Goal: Information Seeking & Learning: Learn about a topic

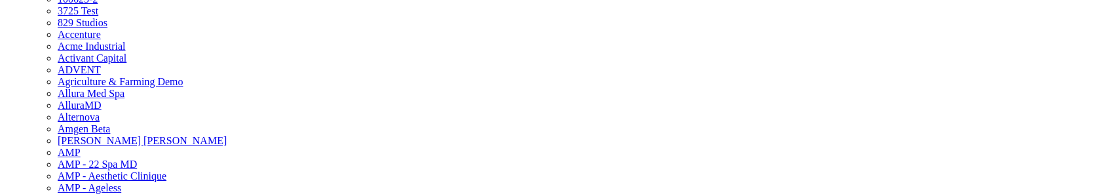
scroll to position [113, 0]
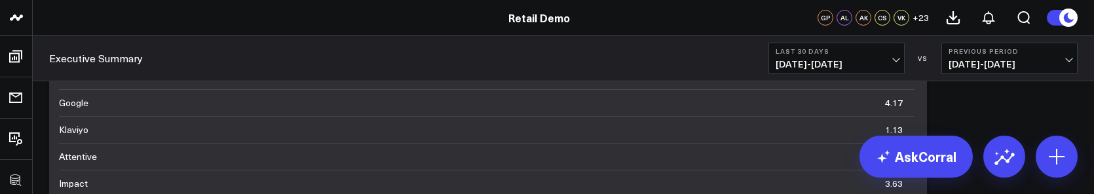
scroll to position [110, 0]
drag, startPoint x: 630, startPoint y: 193, endPoint x: 651, endPoint y: 280, distance: 89.5
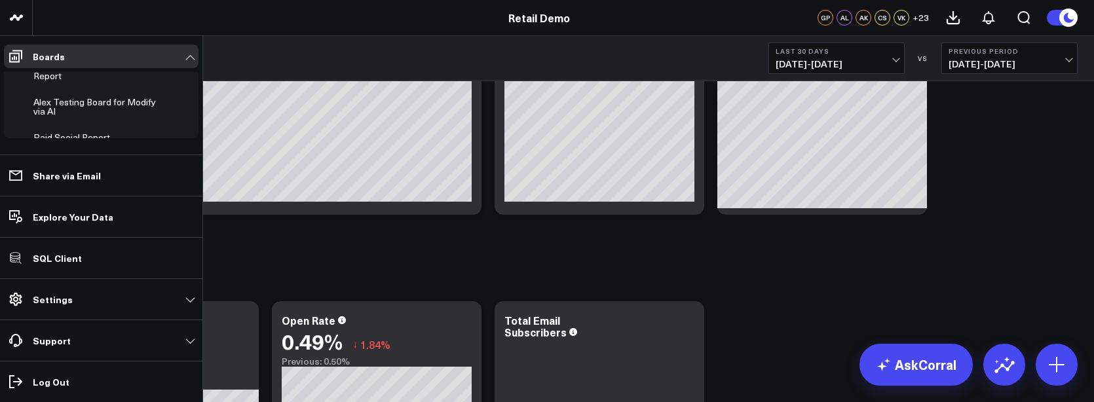
scroll to position [273, 0]
click at [71, 90] on div "Alex Testing Board for Modify via AI" at bounding box center [96, 102] width 133 height 25
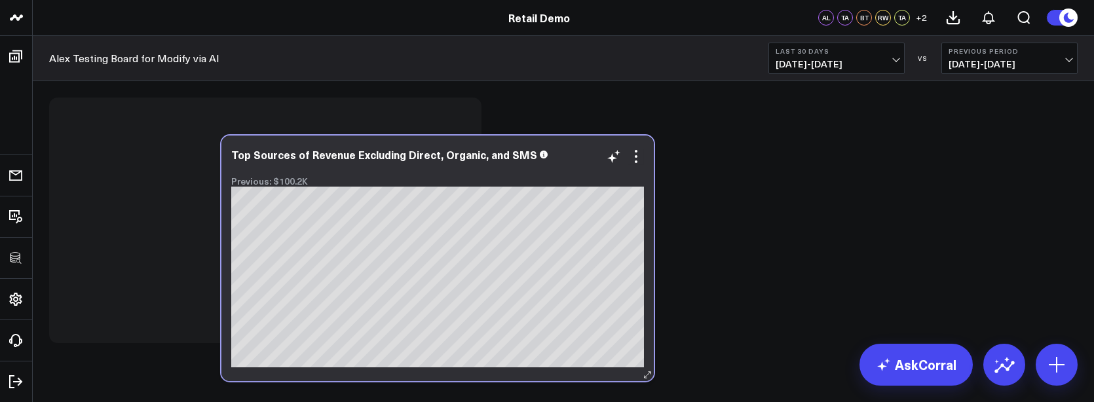
drag, startPoint x: 252, startPoint y: 125, endPoint x: 423, endPoint y: 164, distance: 176.1
click at [424, 164] on div "Top Sources of Revenue Excluding Direct, Organic, and SMS Previous: $100.2K" at bounding box center [437, 168] width 413 height 38
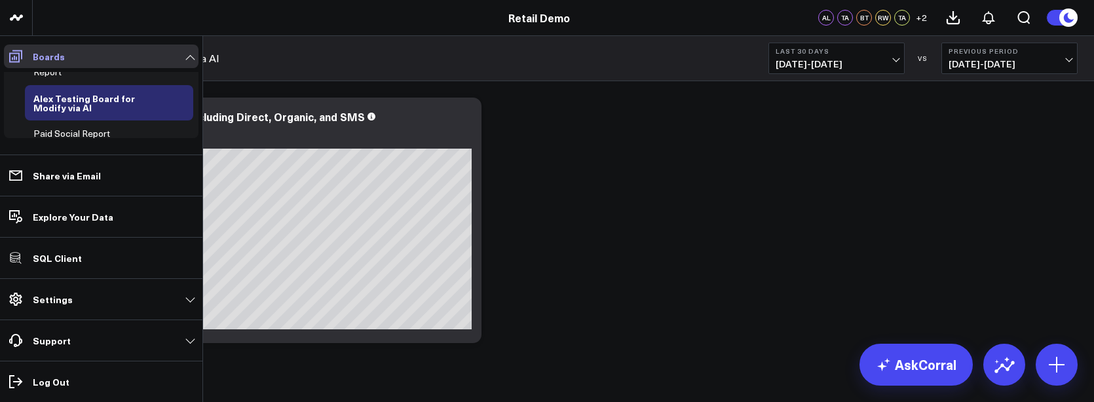
scroll to position [208, 0]
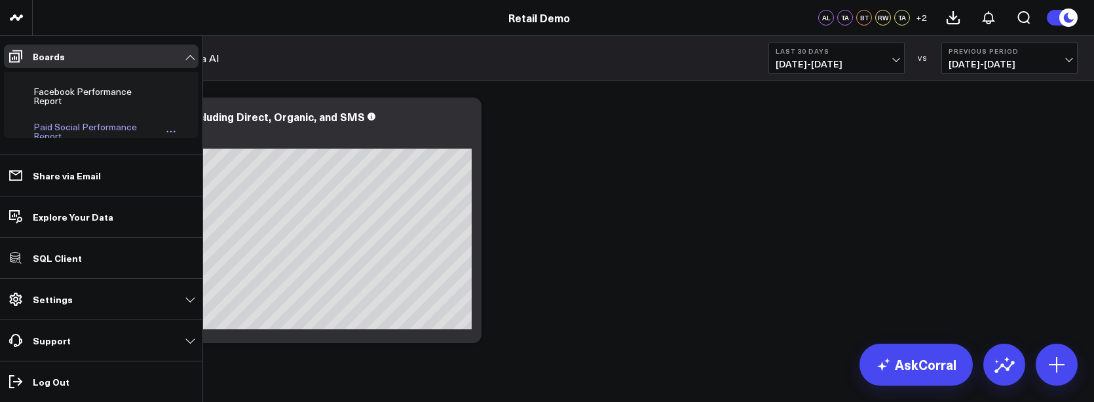
click at [70, 121] on div "Paid Social Performance Report" at bounding box center [96, 131] width 132 height 25
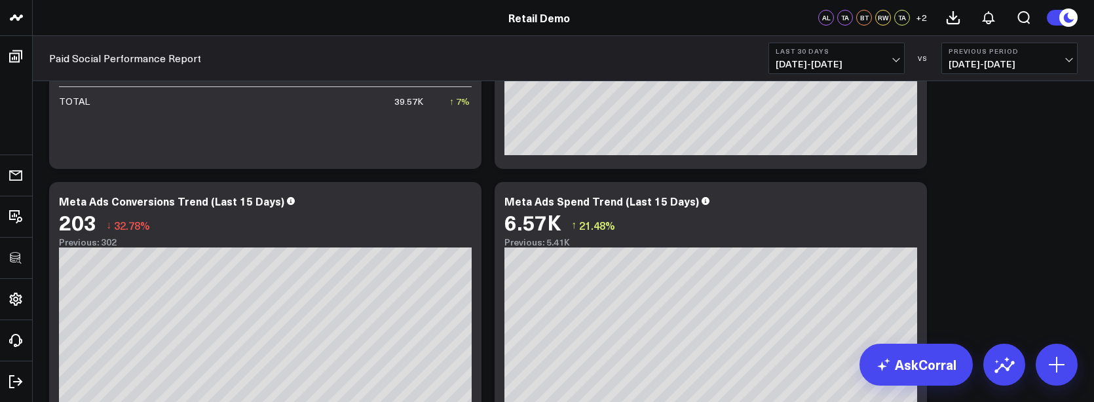
scroll to position [461, 0]
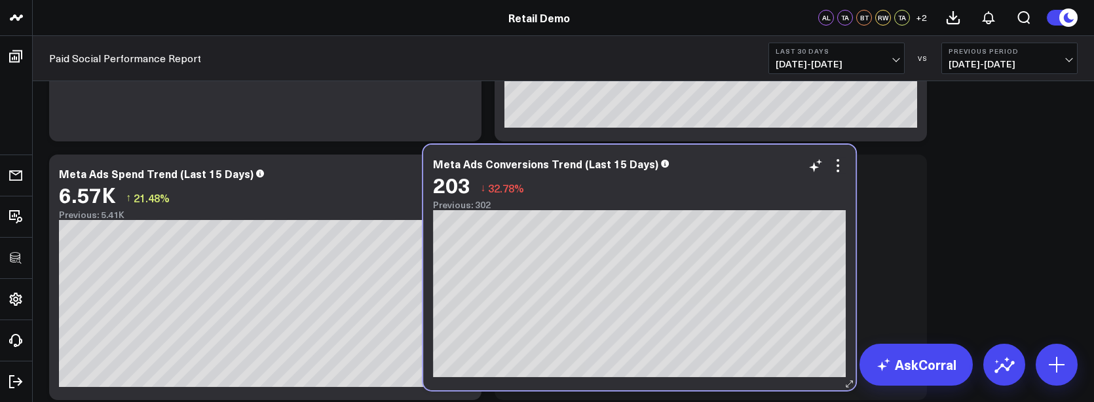
drag, startPoint x: 385, startPoint y: 168, endPoint x: 760, endPoint y: 159, distance: 375.0
click at [760, 159] on div "Meta Ads Conversions Trend (Last 15 Days)" at bounding box center [639, 164] width 413 height 12
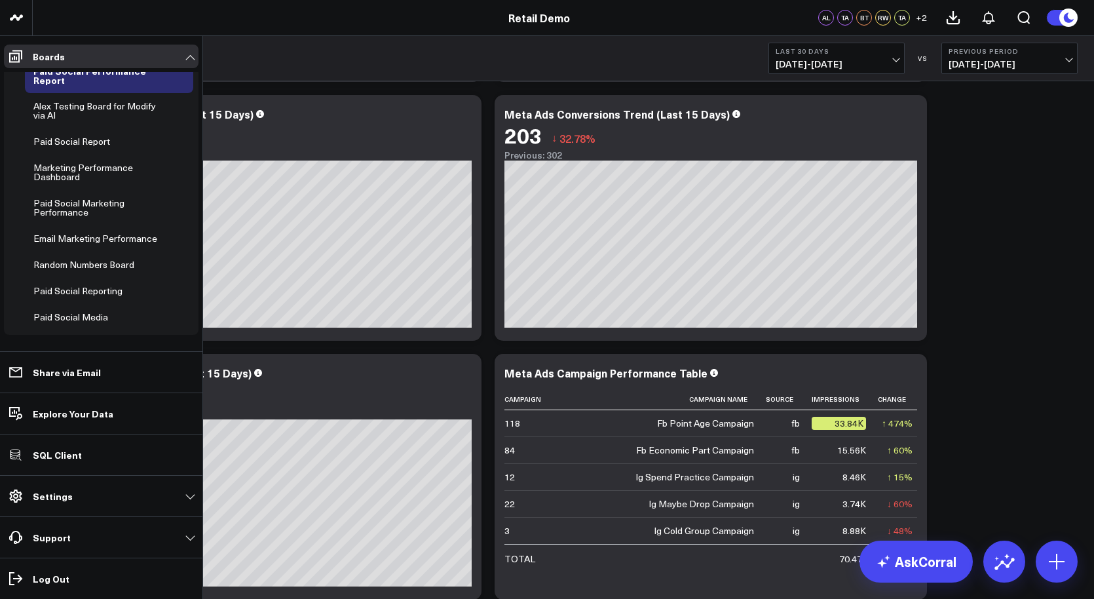
scroll to position [292, 0]
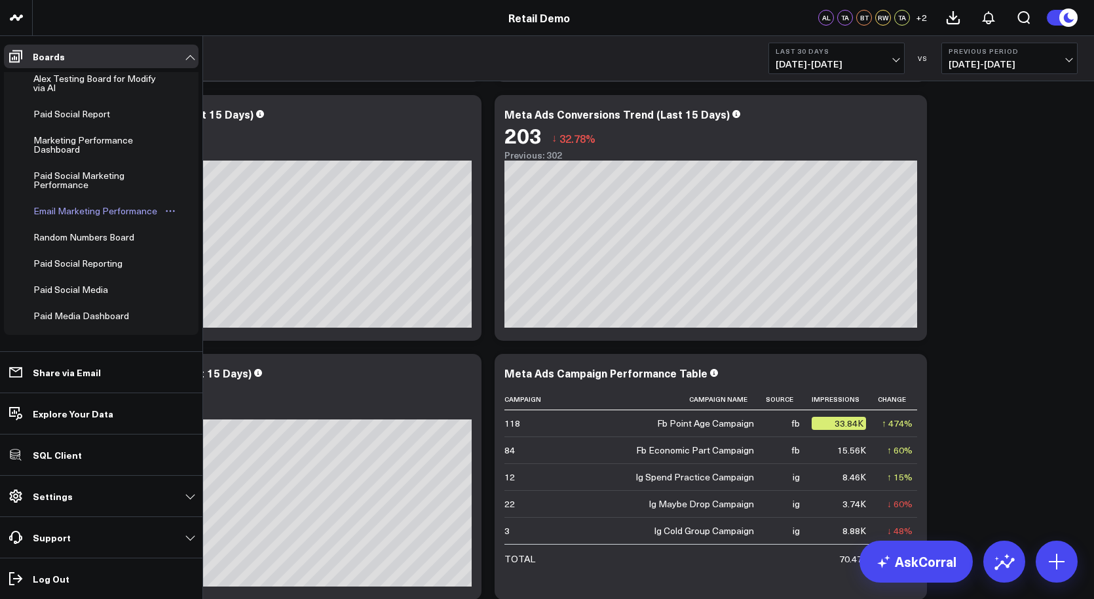
click at [68, 193] on div "Email Marketing Performance" at bounding box center [95, 211] width 130 height 16
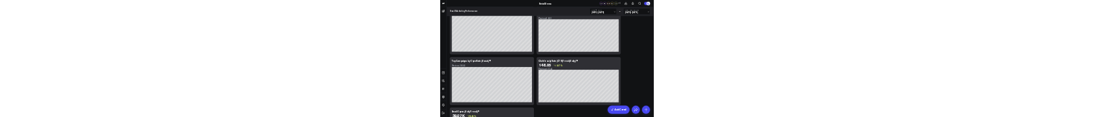
scroll to position [973, 0]
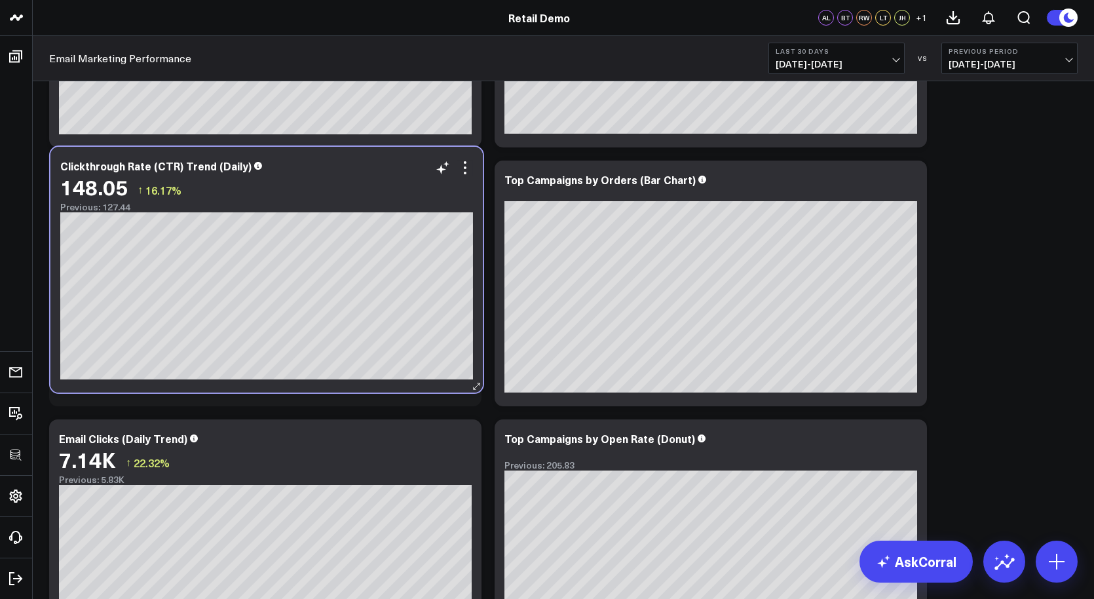
drag, startPoint x: 775, startPoint y: 444, endPoint x: 334, endPoint y: 172, distance: 518.2
click at [335, 172] on div "Clickthrough Rate (CTR) Trend (Daily) 148.05 ↑ 16.17% Previous: 127.44" at bounding box center [266, 186] width 413 height 52
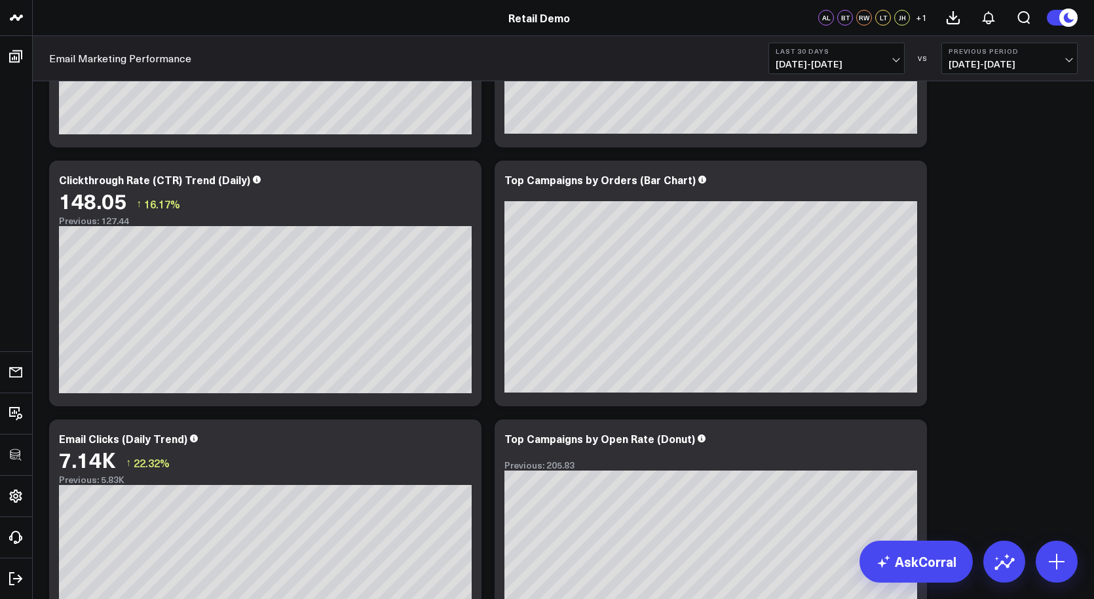
click at [339, 193] on div "Modify via AI Copy link to widget Ask support Remove Create linked copy Executi…" at bounding box center [564, 25] width 1042 height 1812
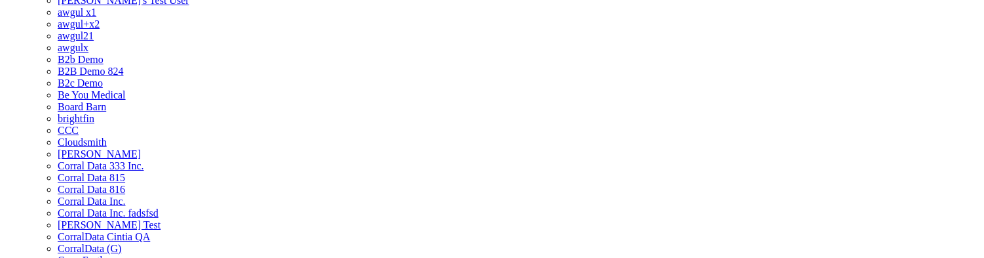
scroll to position [184, 0]
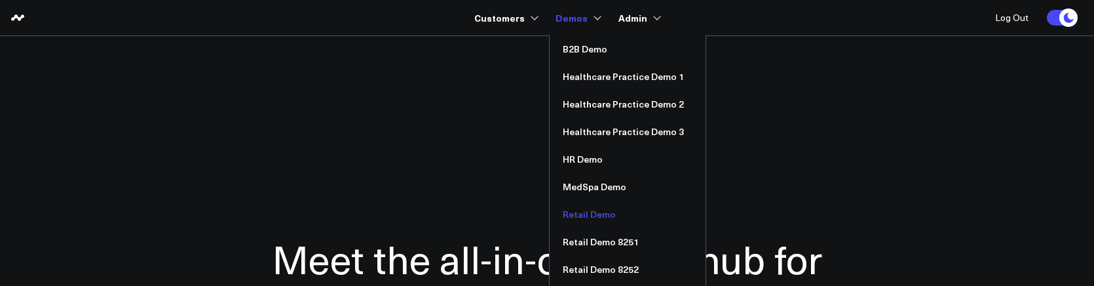
click at [604, 217] on link "Retail Demo" at bounding box center [628, 215] width 156 height 28
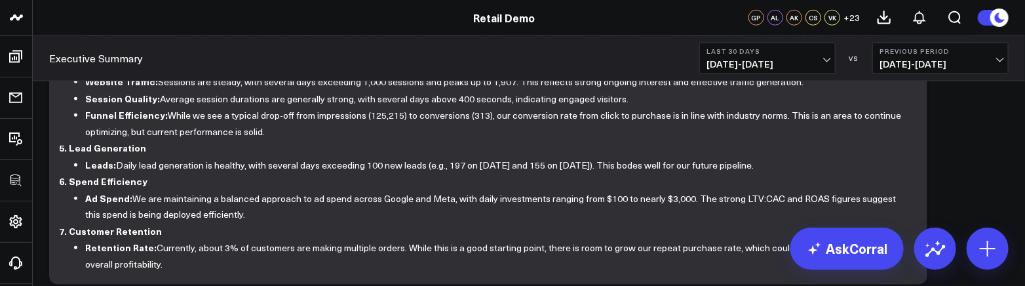
scroll to position [925, 0]
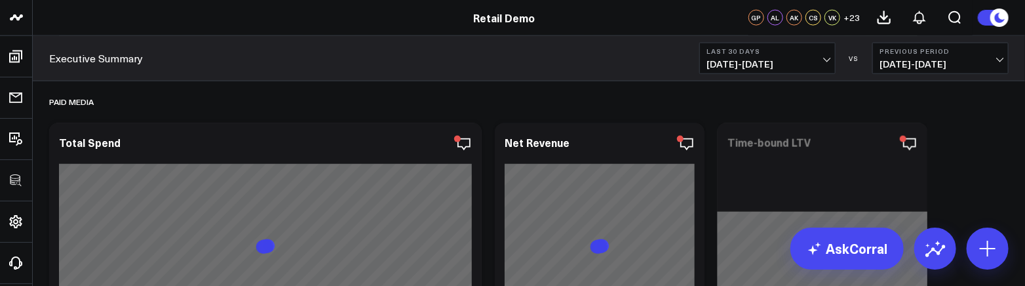
scroll to position [925, 0]
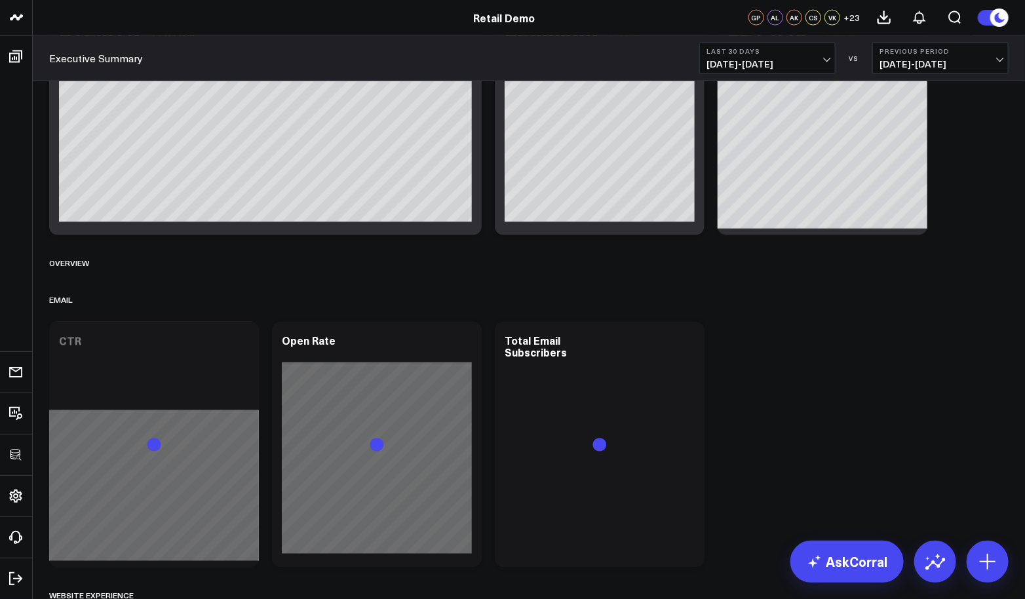
scroll to position [1219, 0]
